Goal: Browse casually

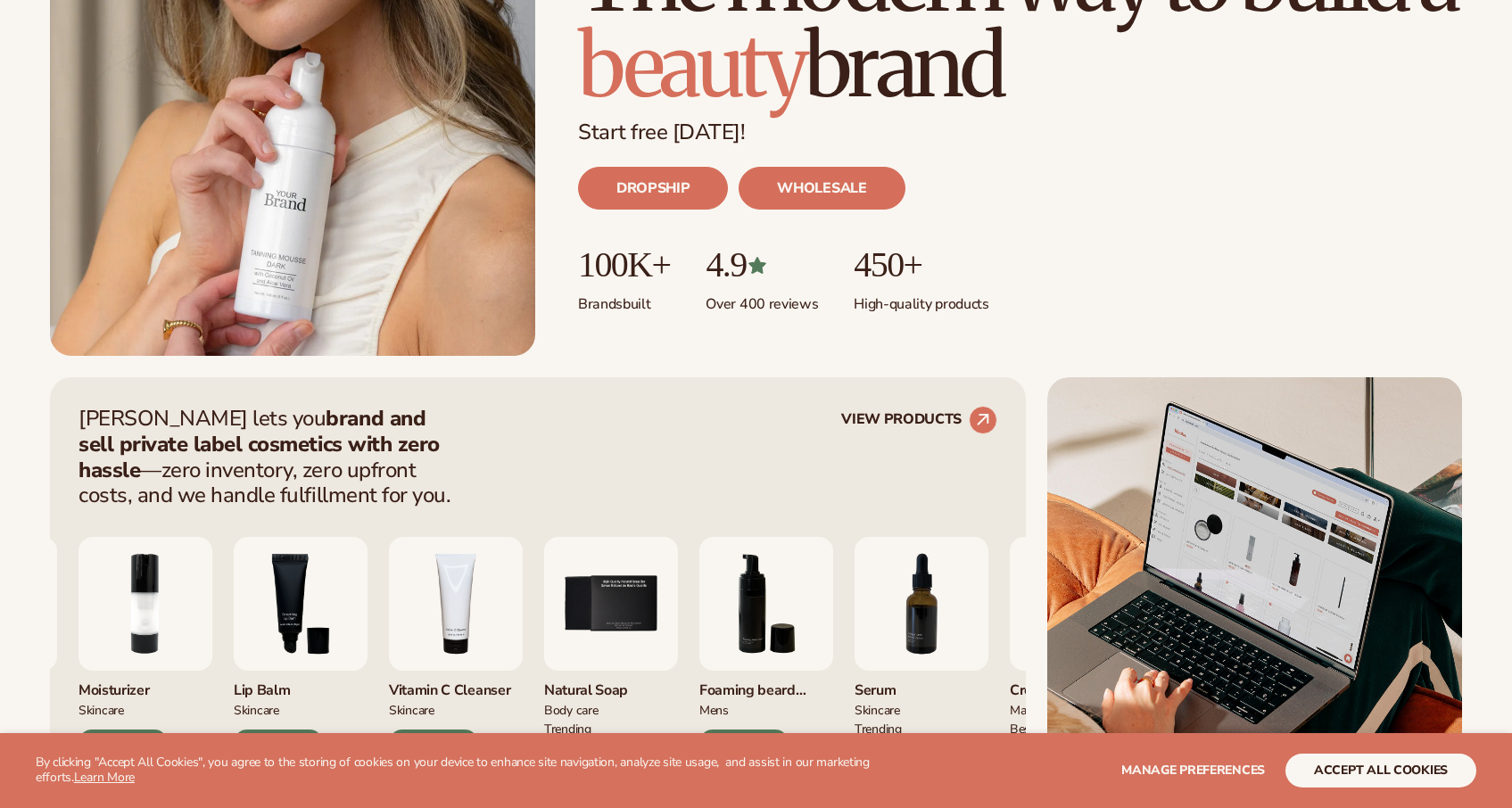
scroll to position [365, 0]
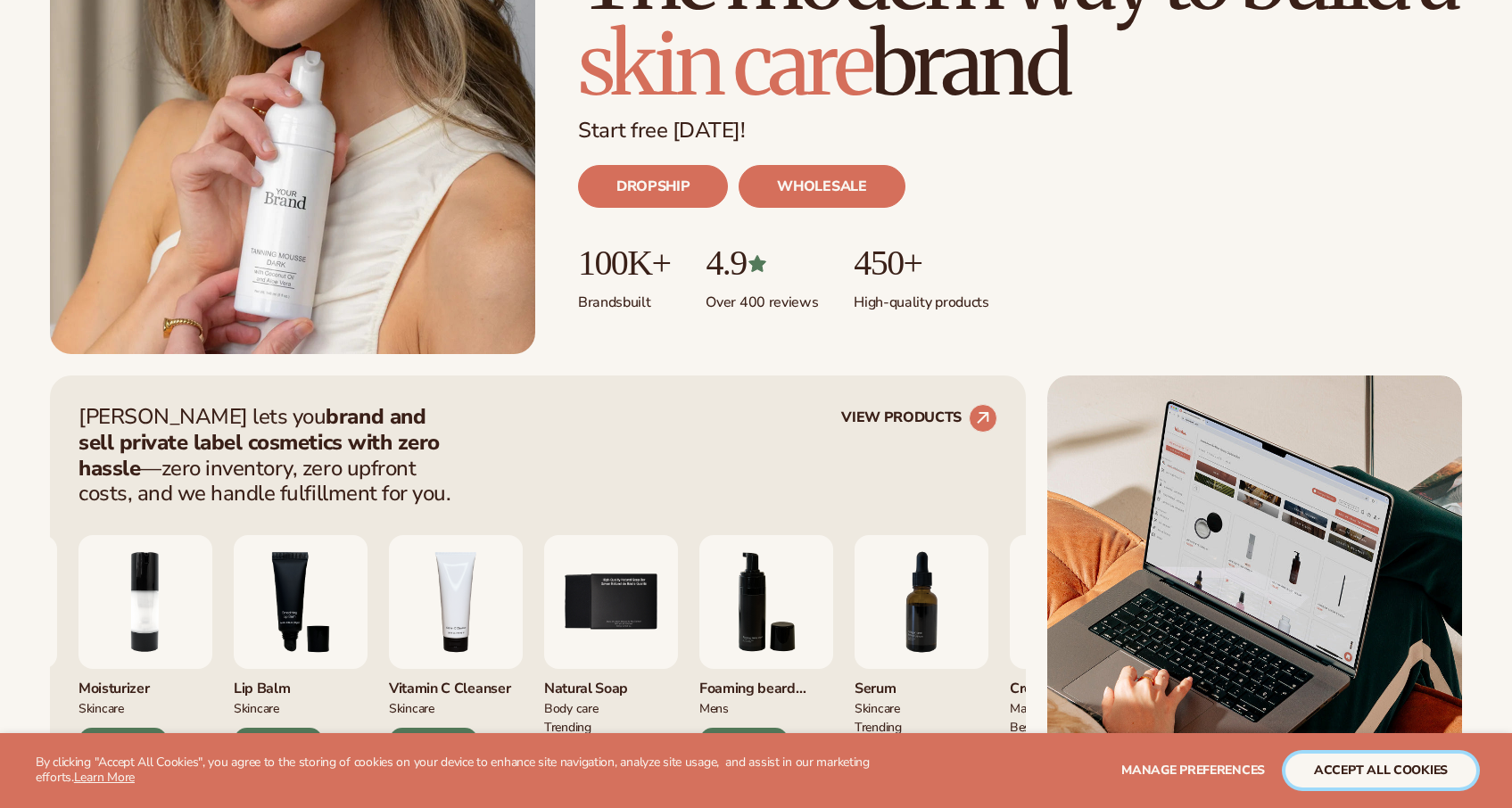
click at [1362, 777] on button "accept all cookies" at bounding box center [1380, 771] width 191 height 34
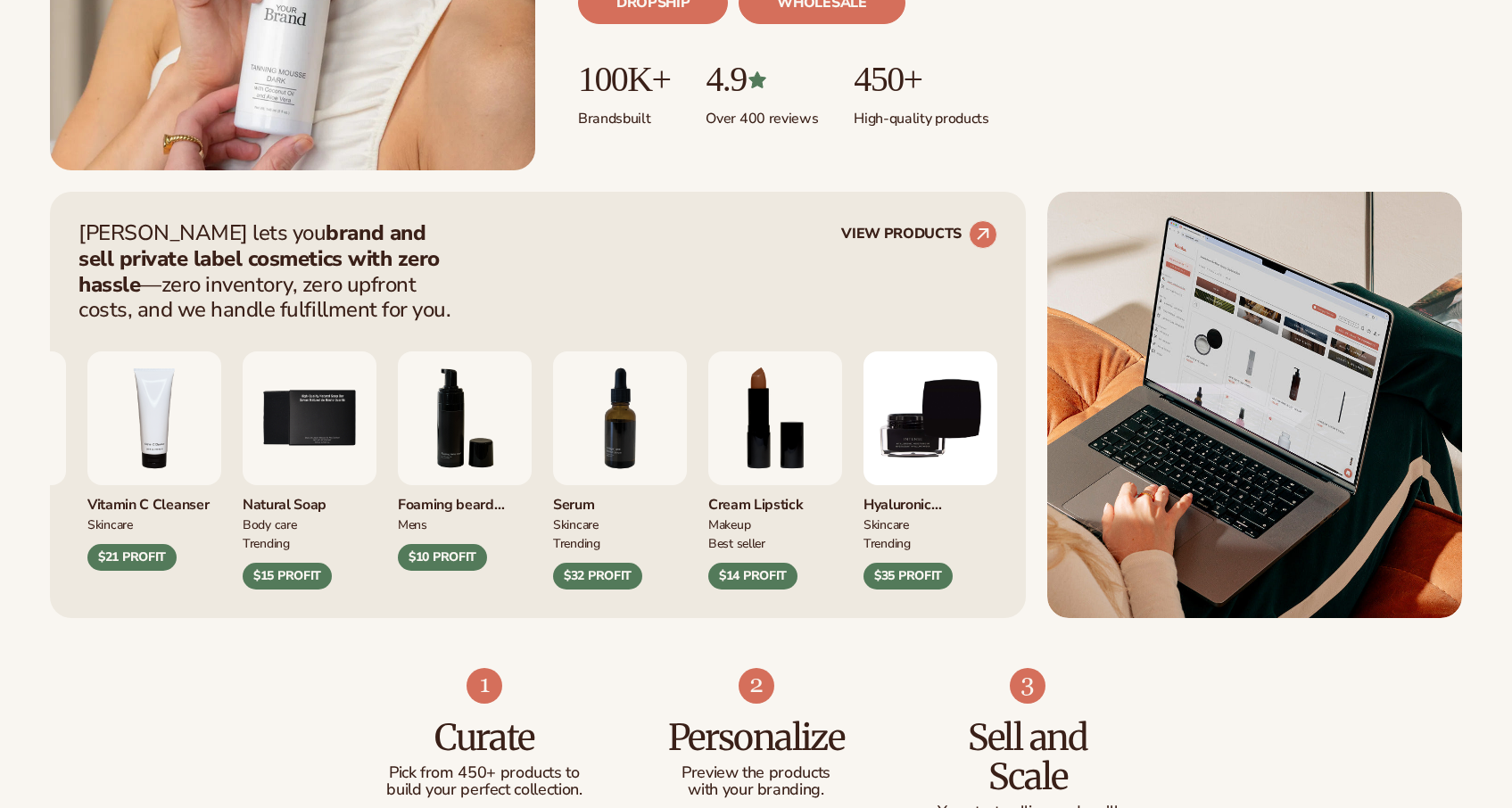
scroll to position [0, 0]
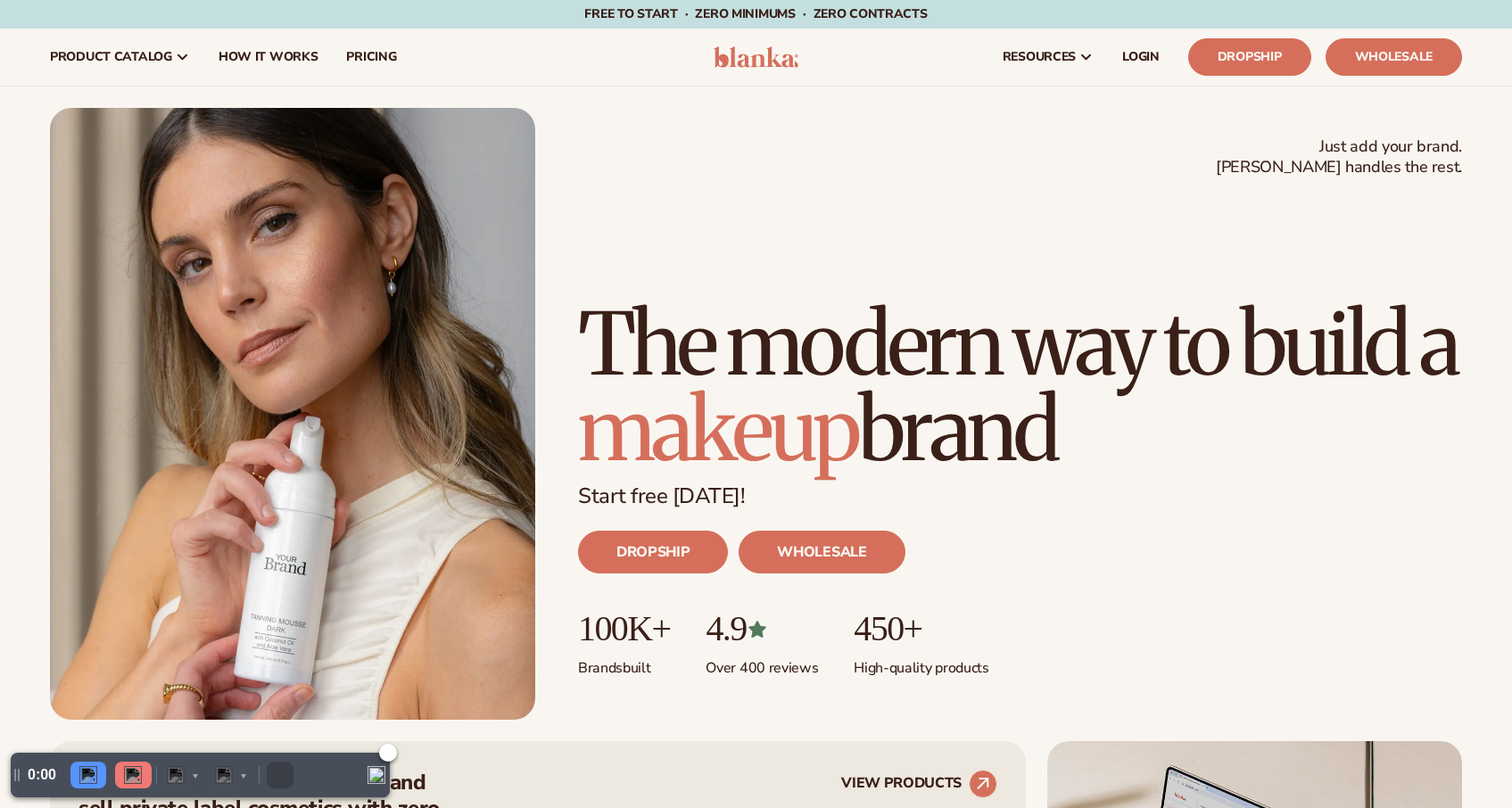
click at [381, 776] on img "Collapse" at bounding box center [376, 775] width 18 height 18
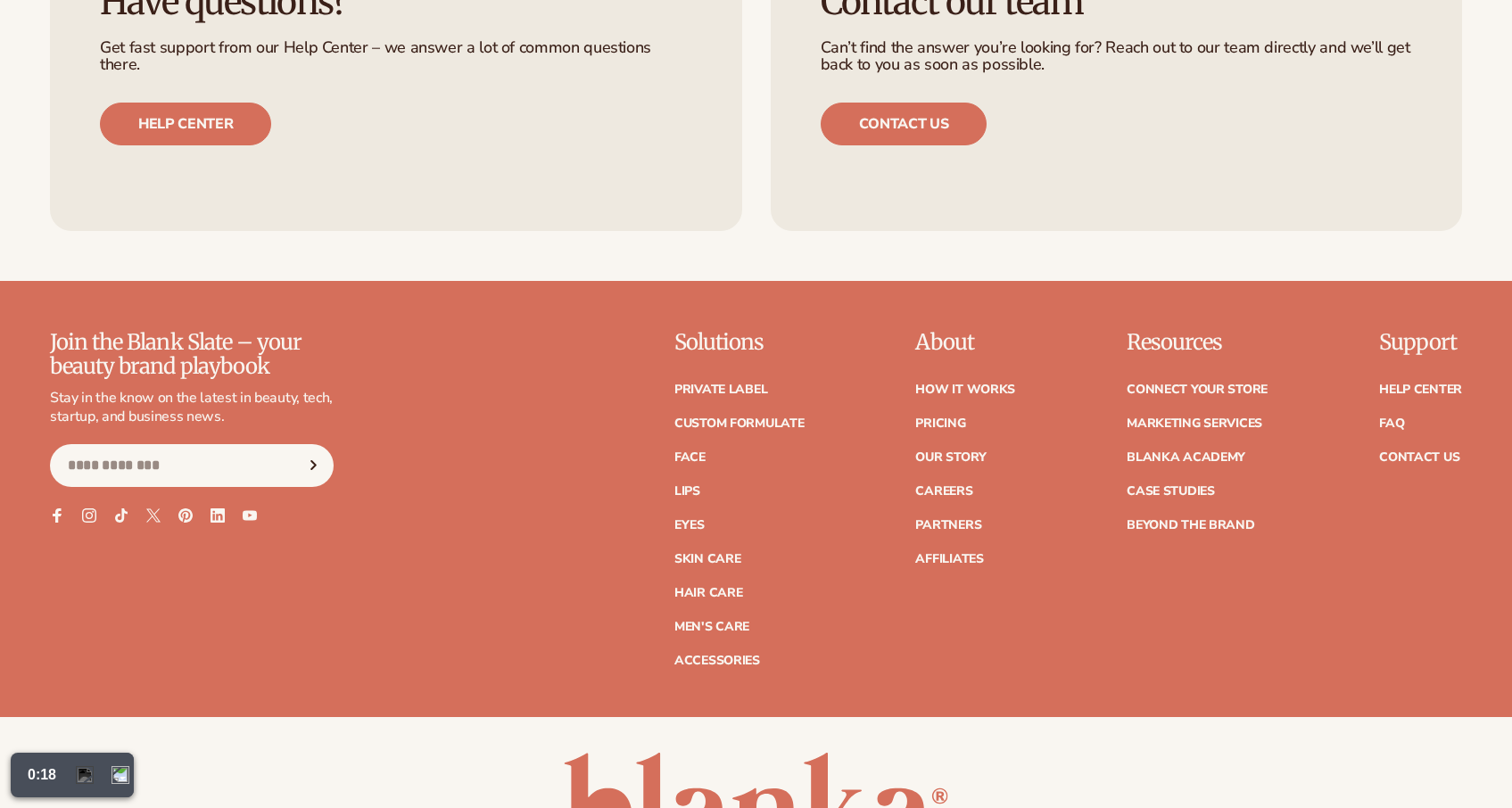
scroll to position [8001, 0]
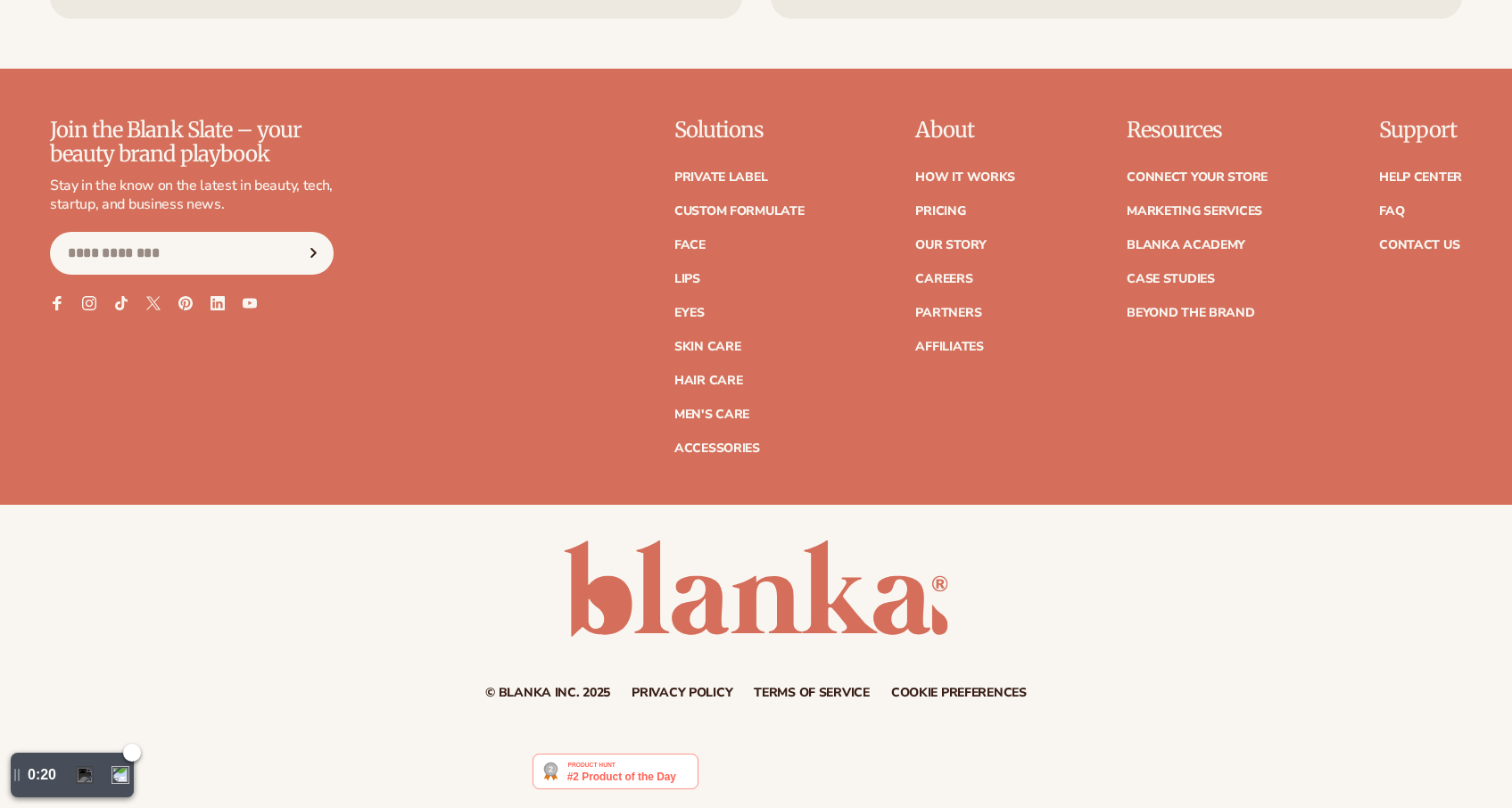
click at [116, 778] on img "Expand" at bounding box center [120, 775] width 18 height 18
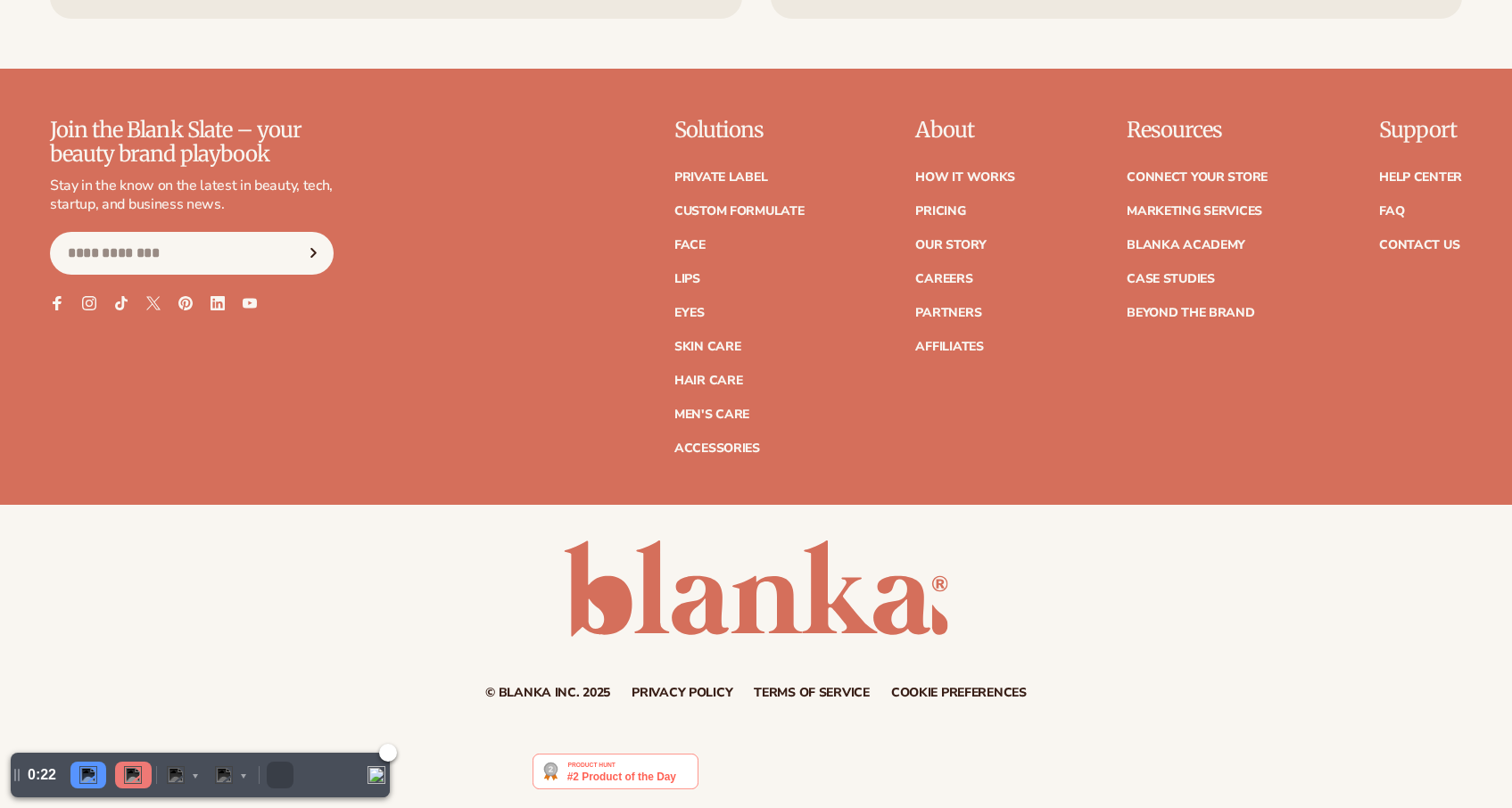
click at [148, 772] on div at bounding box center [133, 775] width 37 height 26
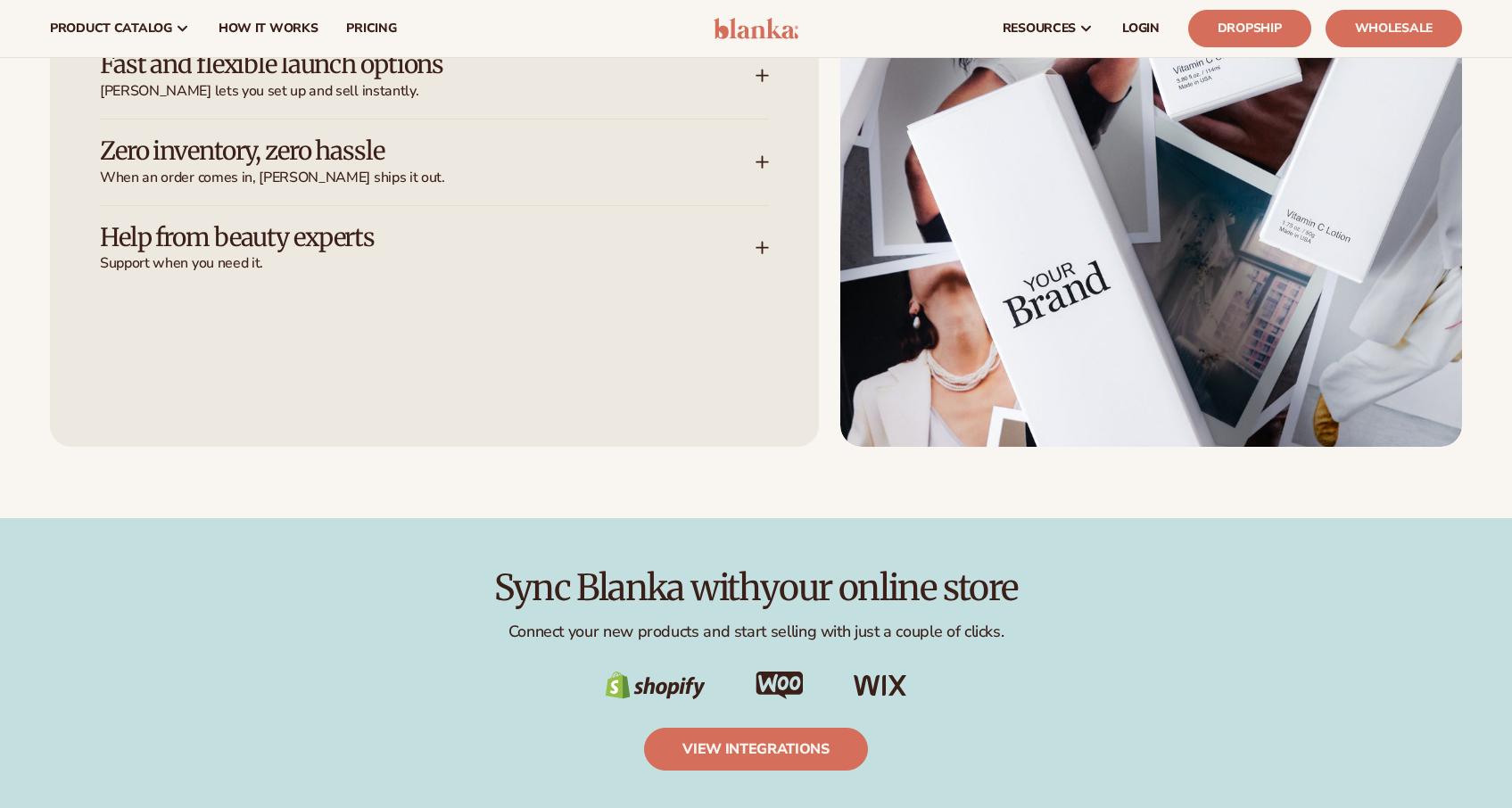
scroll to position [2975, 0]
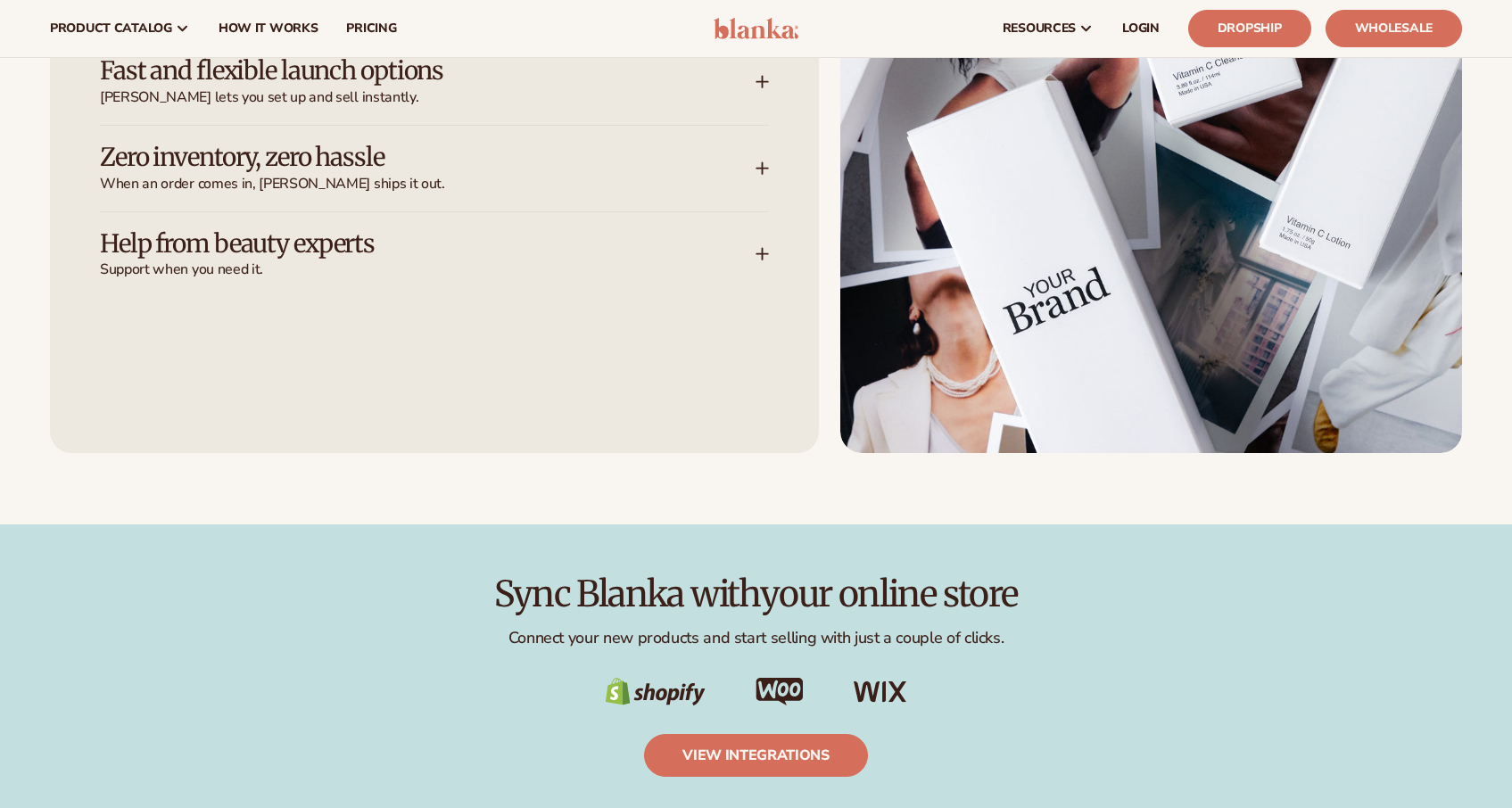
drag, startPoint x: 731, startPoint y: 688, endPoint x: 773, endPoint y: 680, distance: 42.8
click at [773, 680] on div at bounding box center [756, 692] width 1412 height 28
click at [772, 684] on img at bounding box center [779, 691] width 48 height 27
click at [773, 689] on img at bounding box center [779, 691] width 48 height 27
